Goal: Task Accomplishment & Management: Manage account settings

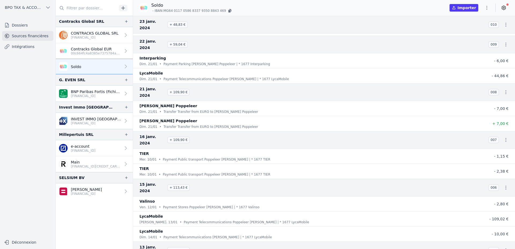
scroll to position [9639, 0]
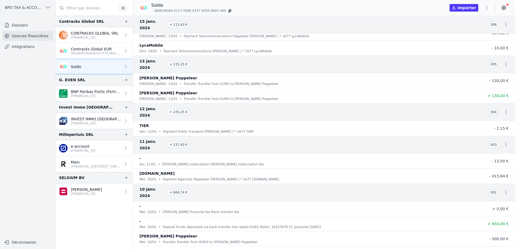
click at [504, 9] on icon at bounding box center [503, 7] width 5 height 5
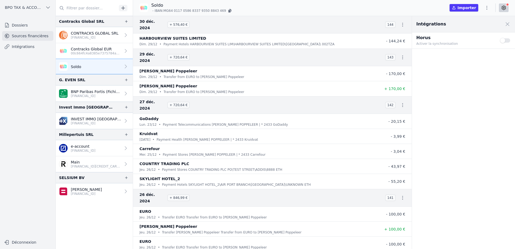
click at [501, 39] on button "Use setting" at bounding box center [505, 40] width 11 height 5
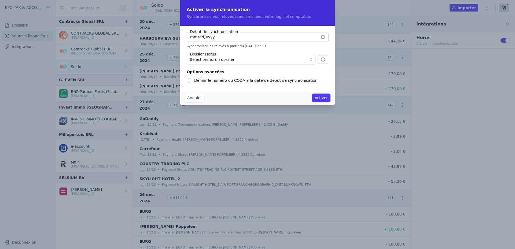
checkbox input "false"
type input "[DATE]"
click at [311, 60] on button "Sélectionnez un dossier" at bounding box center [251, 60] width 129 height 10
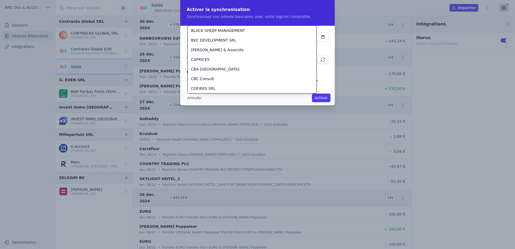
scroll to position [232, 0]
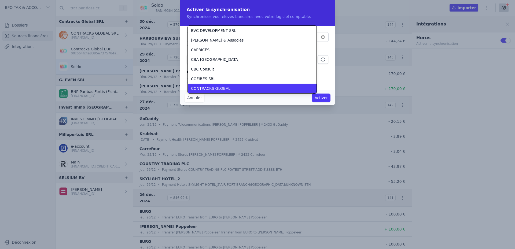
click at [219, 91] on span "CONTRACKS GLOBAL" at bounding box center [210, 88] width 39 height 5
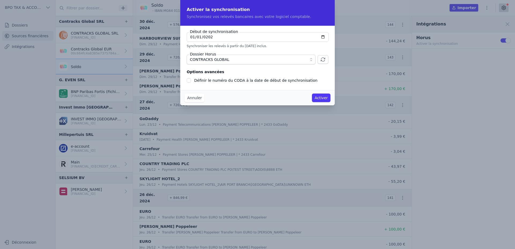
click at [321, 97] on button "Activer" at bounding box center [321, 98] width 19 height 9
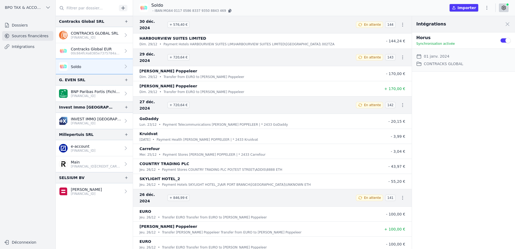
click at [34, 44] on link "Intégrations" at bounding box center [27, 47] width 51 height 10
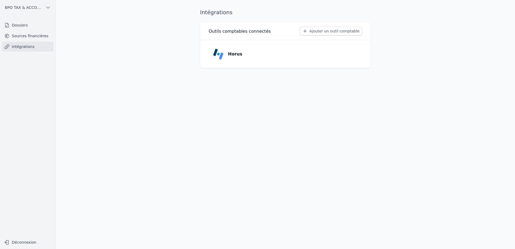
click at [308, 31] on icon "button" at bounding box center [304, 30] width 5 height 5
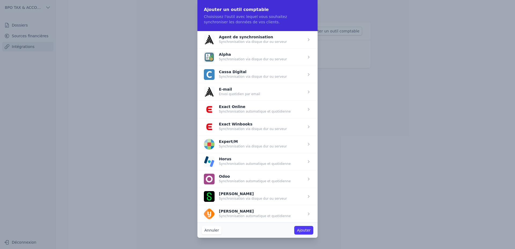
click at [309, 197] on span "button" at bounding box center [257, 196] width 120 height 17
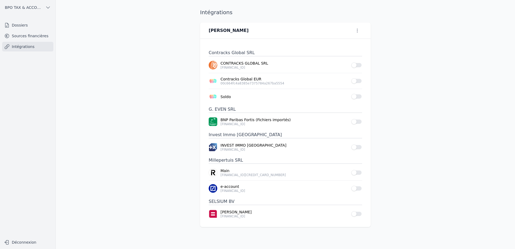
click at [32, 36] on link "Sources financières" at bounding box center [27, 36] width 51 height 10
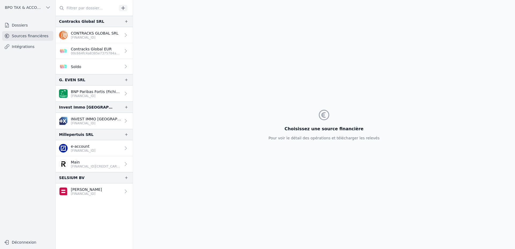
click at [121, 123] on div at bounding box center [125, 120] width 8 height 5
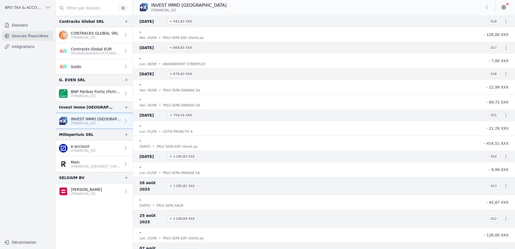
click at [504, 6] on icon at bounding box center [503, 7] width 5 height 5
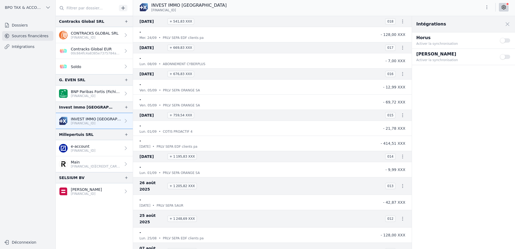
click at [113, 67] on link "Soldo" at bounding box center [94, 66] width 77 height 15
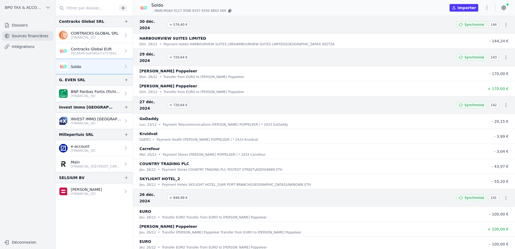
click at [228, 11] on icon "button" at bounding box center [229, 11] width 2 height 3
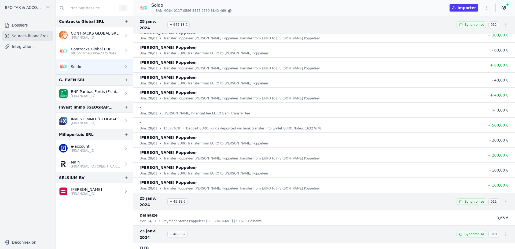
scroll to position [7570, 0]
